Goal: Task Accomplishment & Management: Use online tool/utility

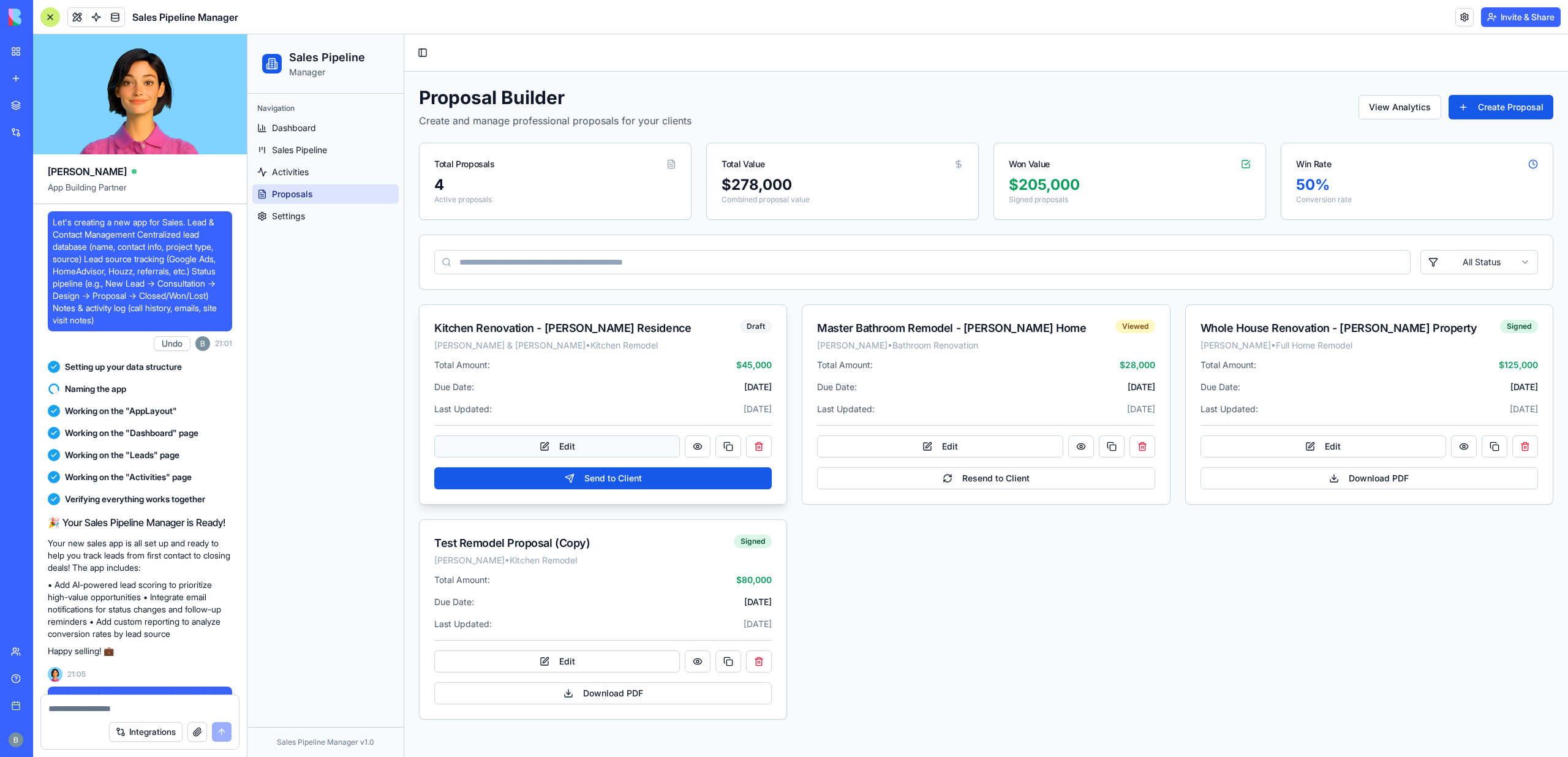
scroll to position [27999, 0]
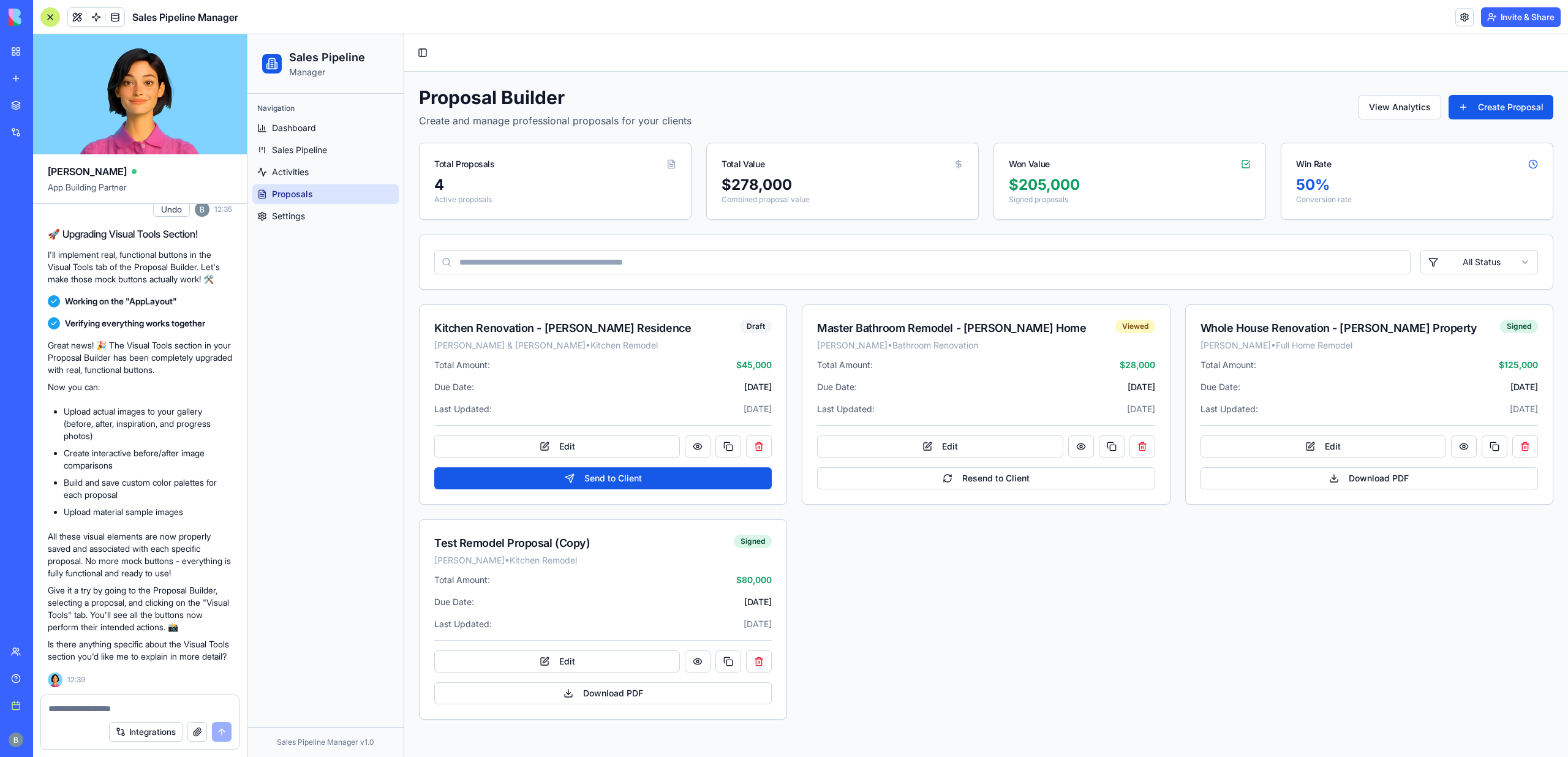
click at [316, 186] on link "Proposals" at bounding box center [325, 194] width 146 height 20
click at [311, 176] on link "Activities" at bounding box center [325, 172] width 146 height 20
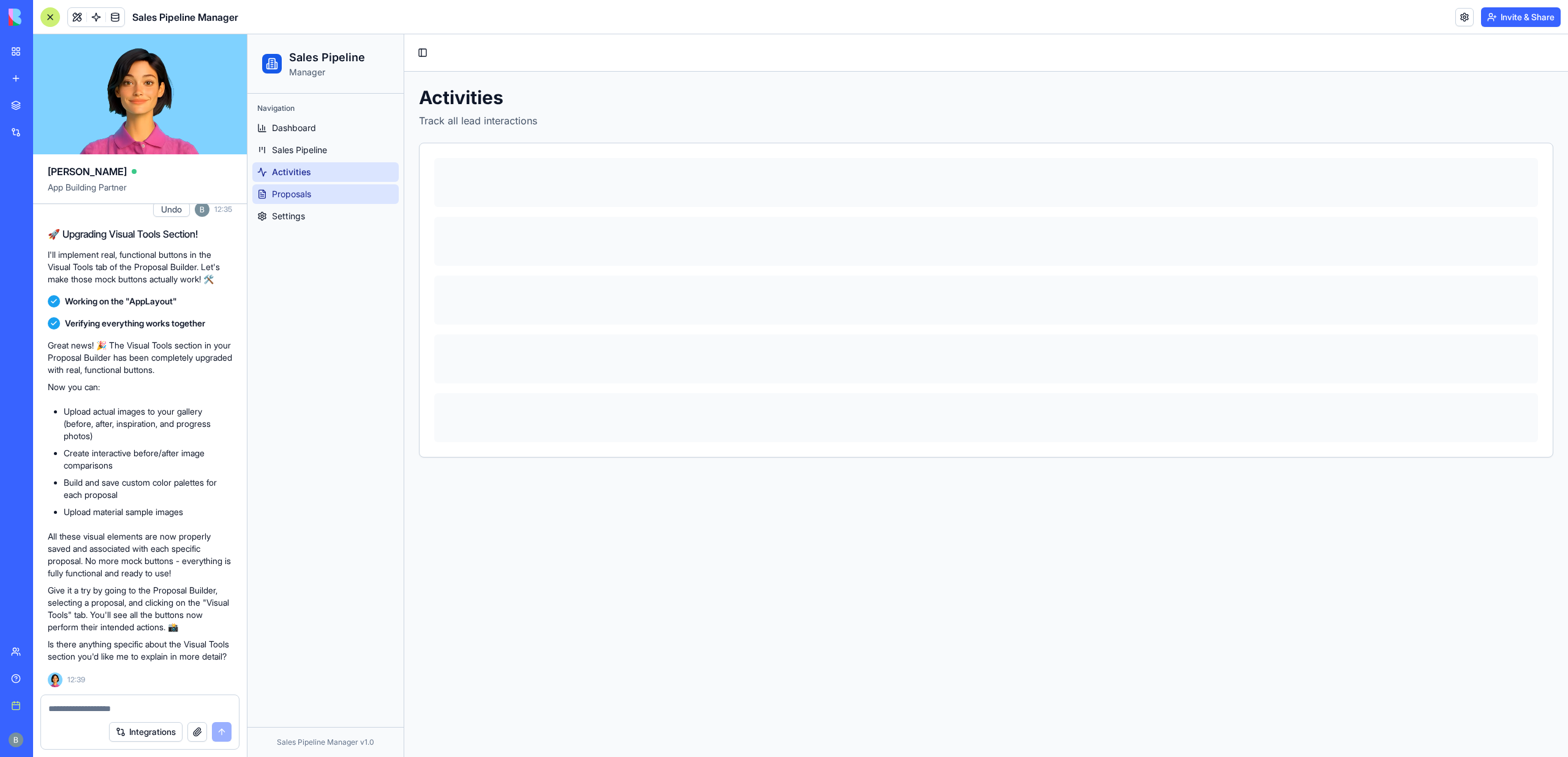
click at [311, 196] on span "Proposals" at bounding box center [292, 194] width 40 height 12
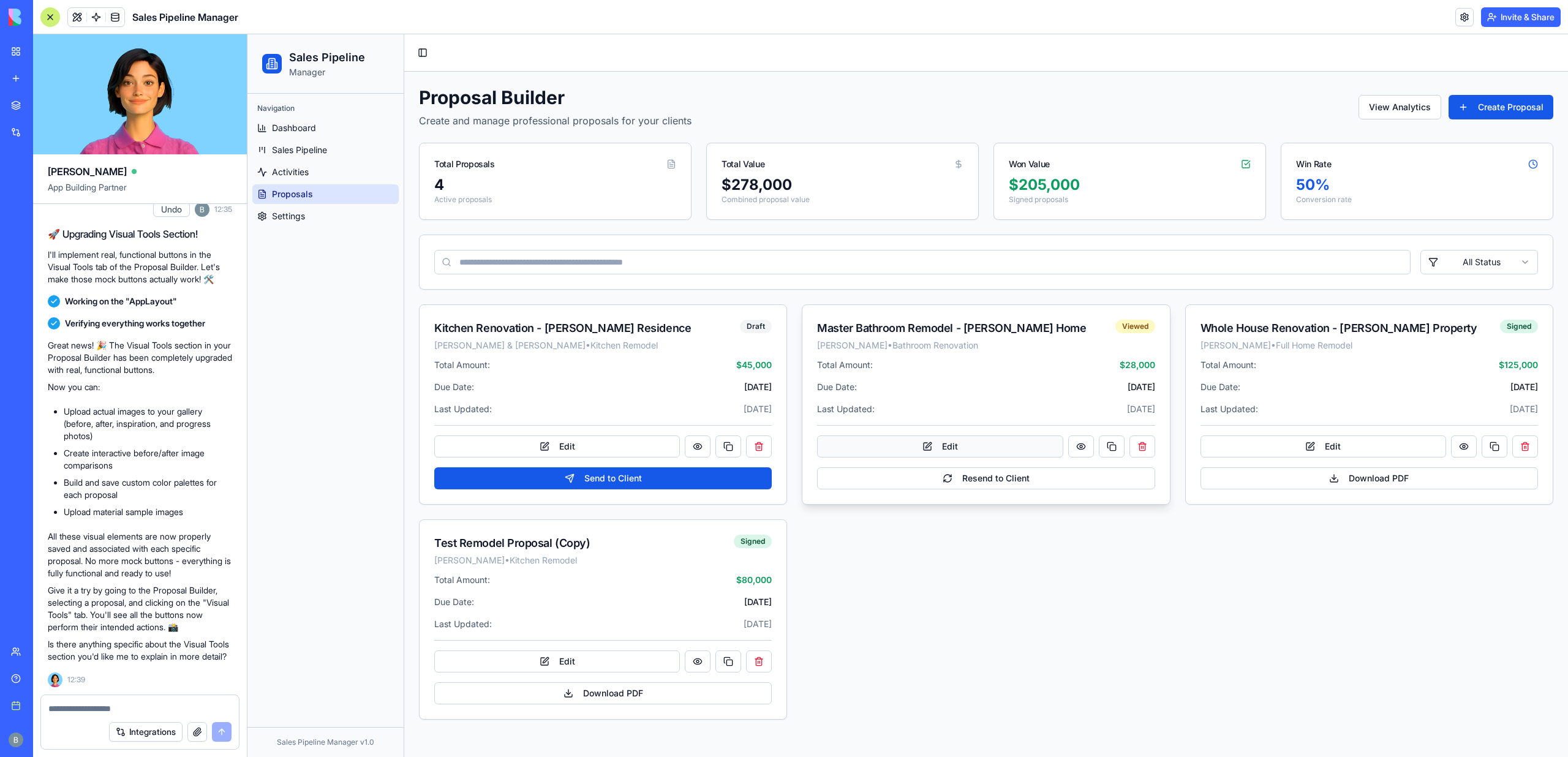
click at [895, 453] on button "Edit" at bounding box center [940, 446] width 245 height 22
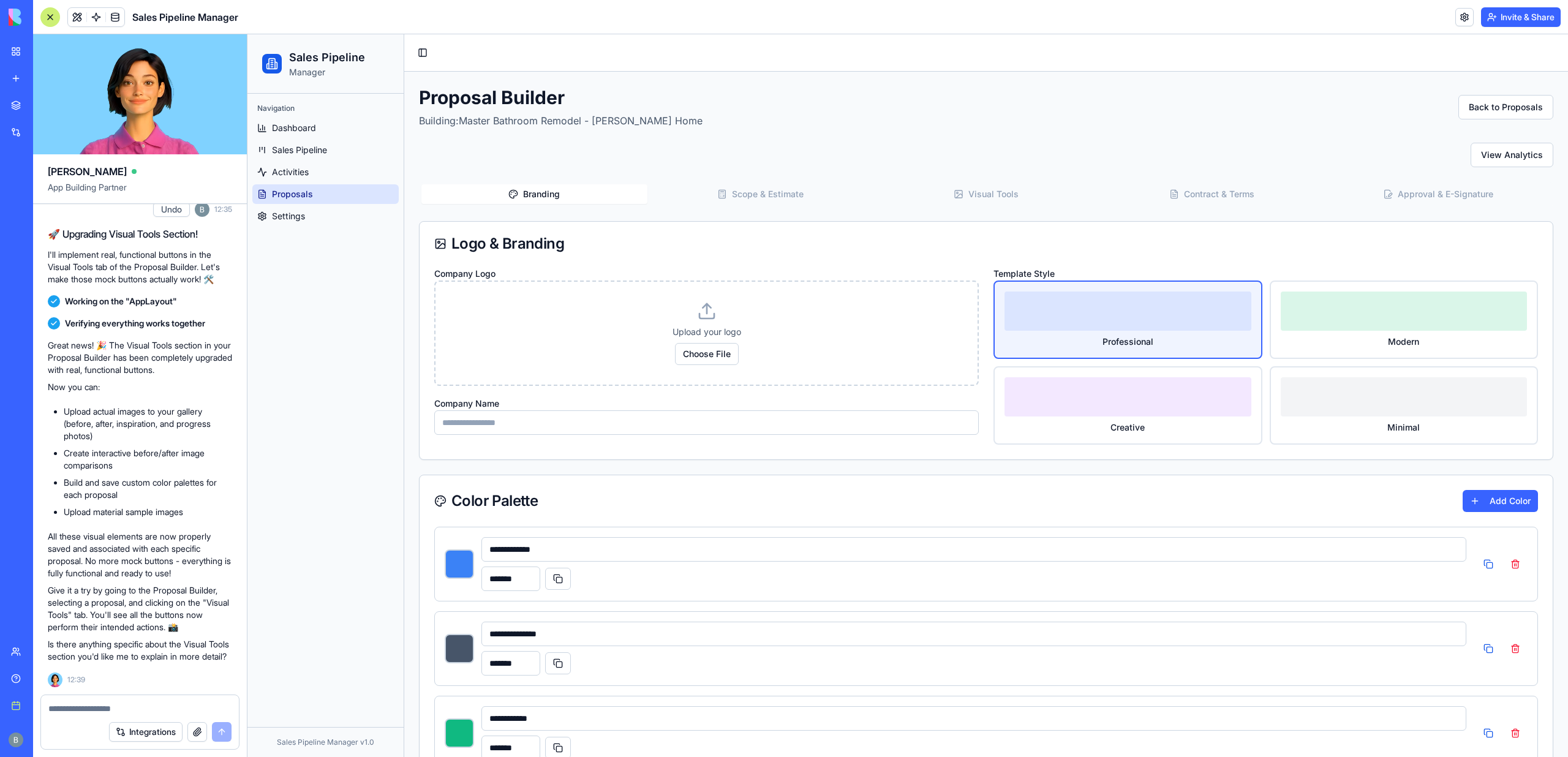
click at [1001, 197] on button "Visual Tools" at bounding box center [986, 194] width 226 height 20
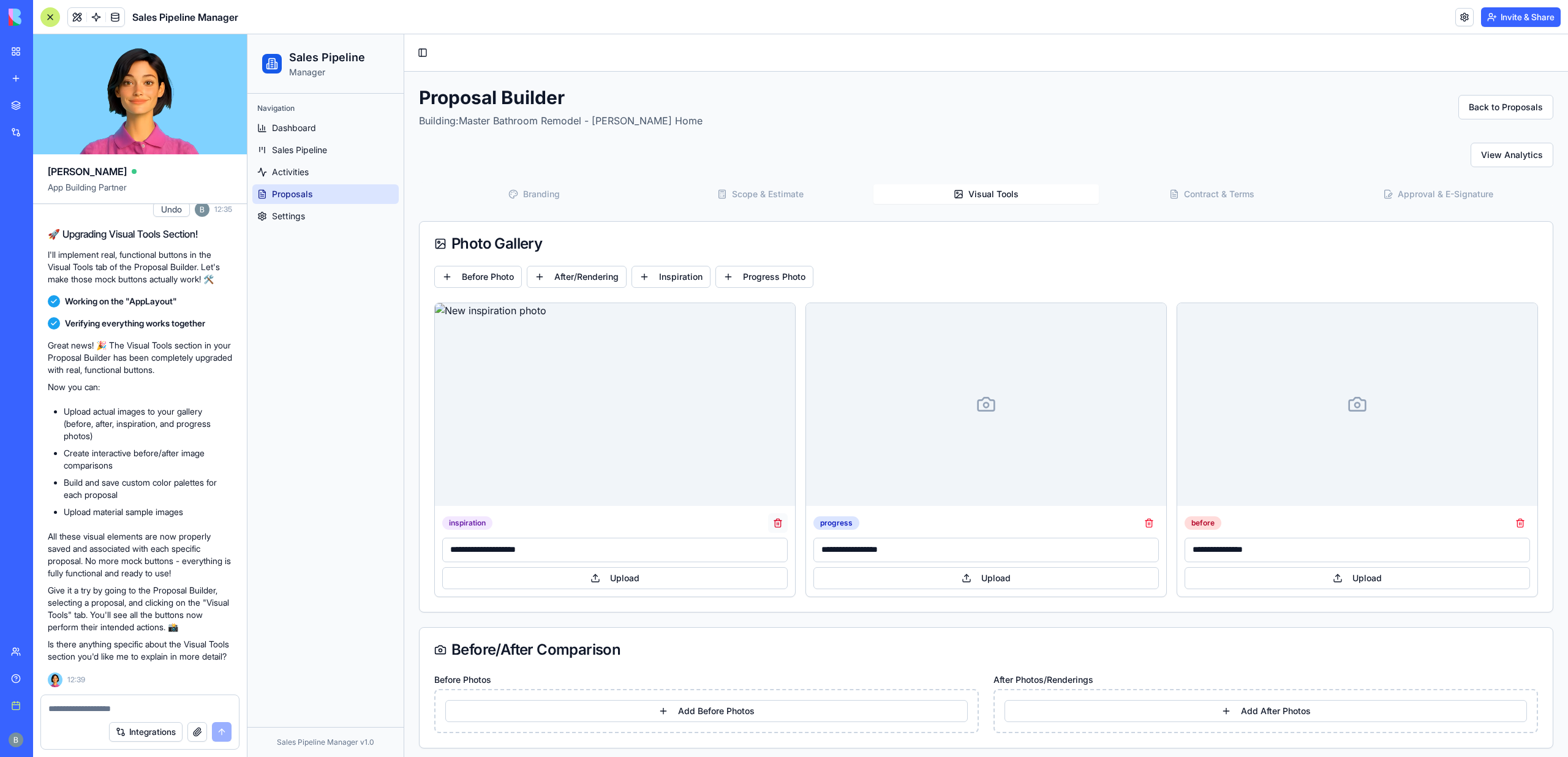
click at [779, 521] on button at bounding box center [778, 523] width 20 height 20
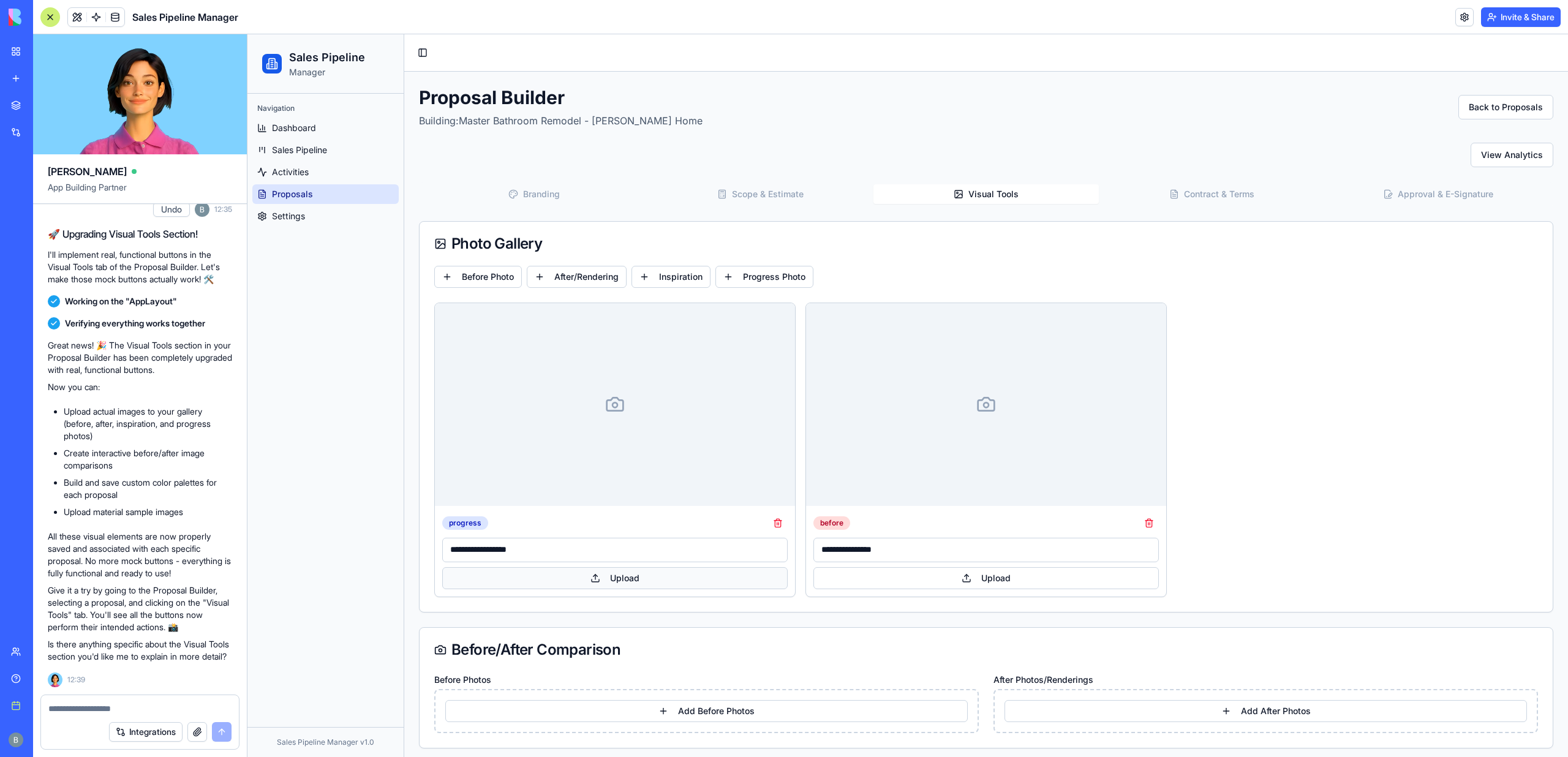
click at [605, 573] on button "Upload" at bounding box center [614, 578] width 345 height 22
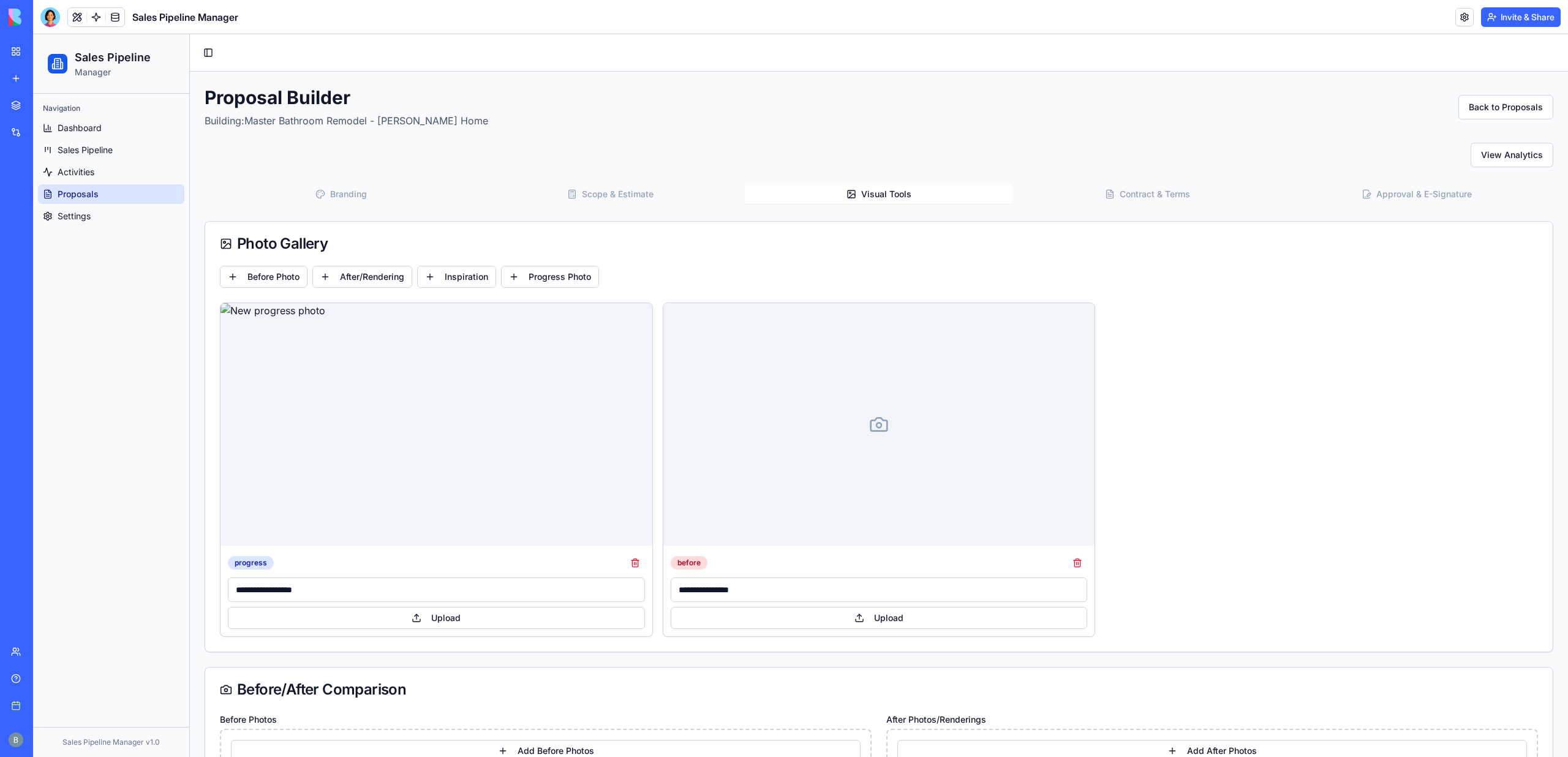
click at [56, 25] on div at bounding box center [50, 17] width 20 height 20
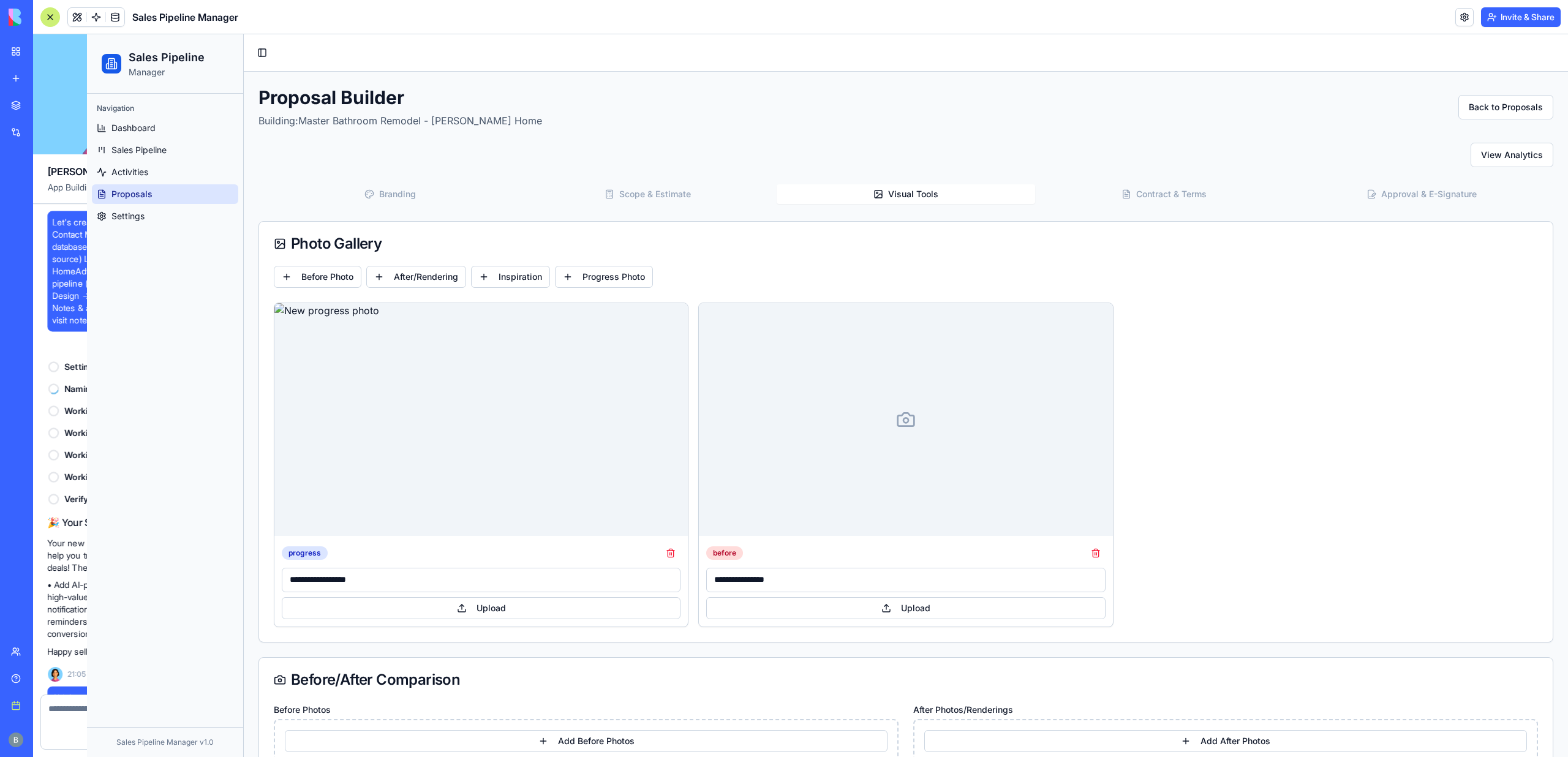
scroll to position [27999, 0]
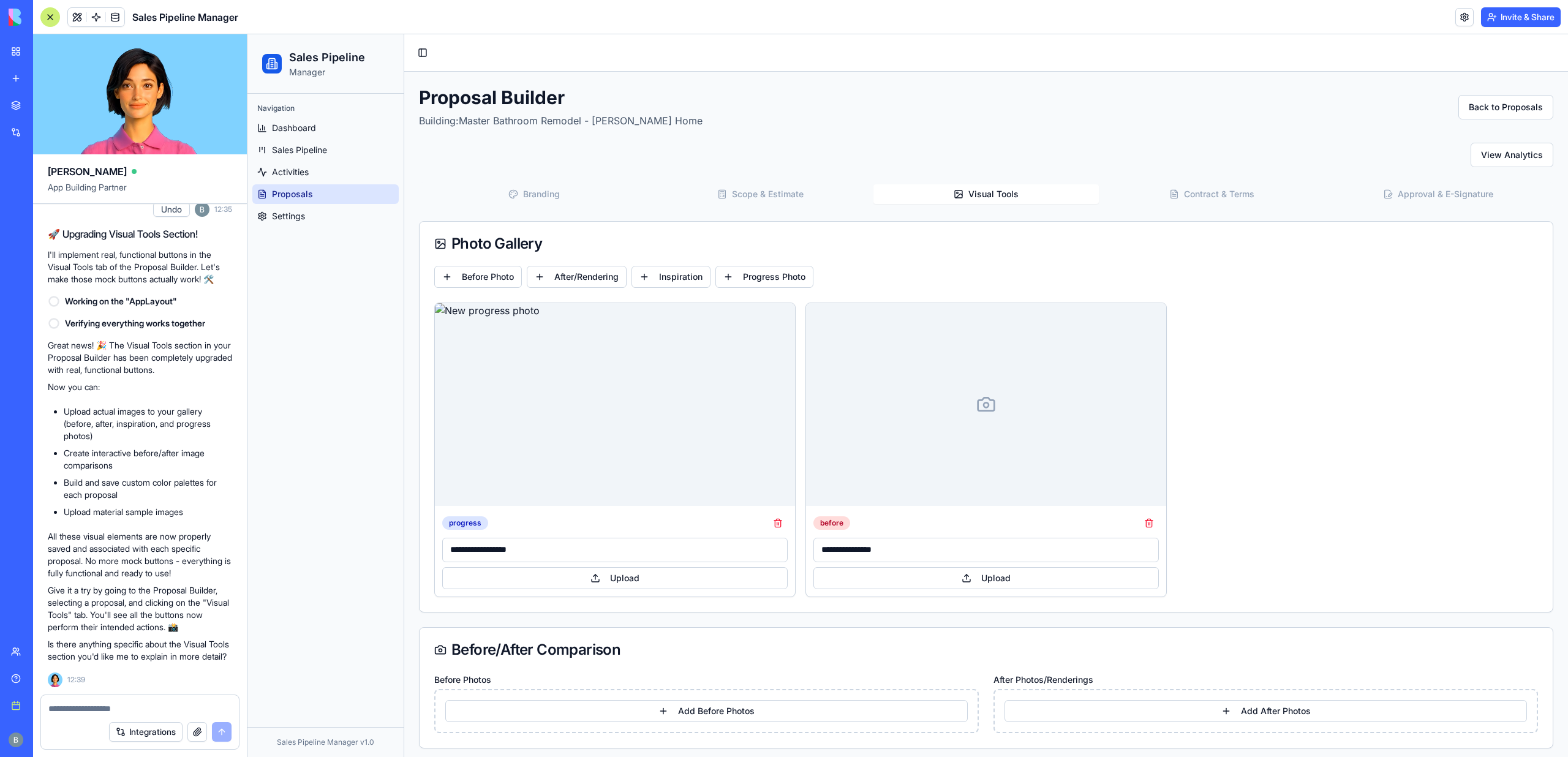
click at [45, 21] on div at bounding box center [50, 17] width 20 height 20
